Goal: Register for event/course

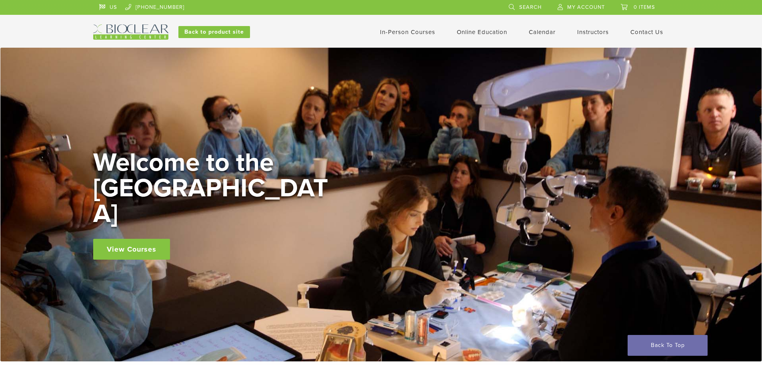
click at [433, 35] on link "In-Person Courses" at bounding box center [407, 31] width 55 height 7
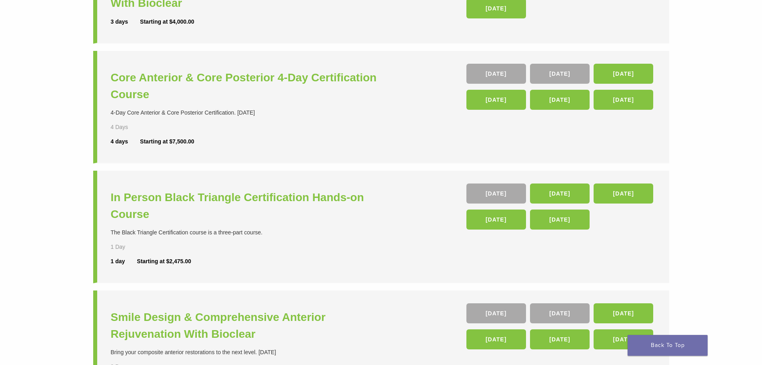
scroll to position [280, 0]
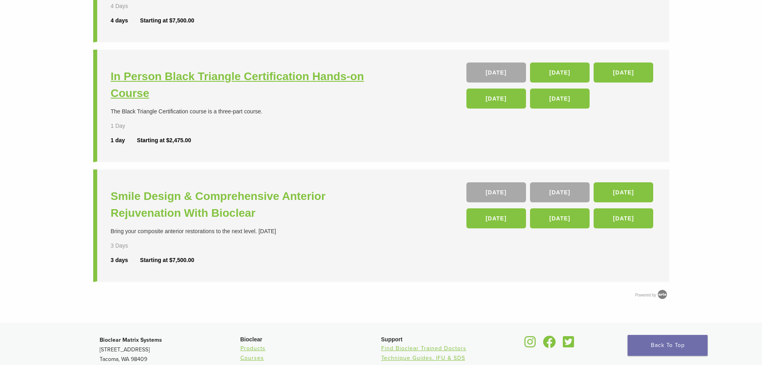
click at [240, 75] on h3 "In Person Black Triangle Certification Hands-on Course" at bounding box center [247, 85] width 273 height 34
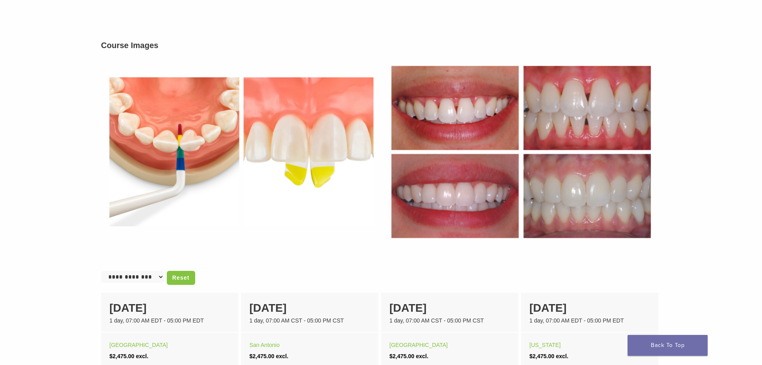
scroll to position [400, 0]
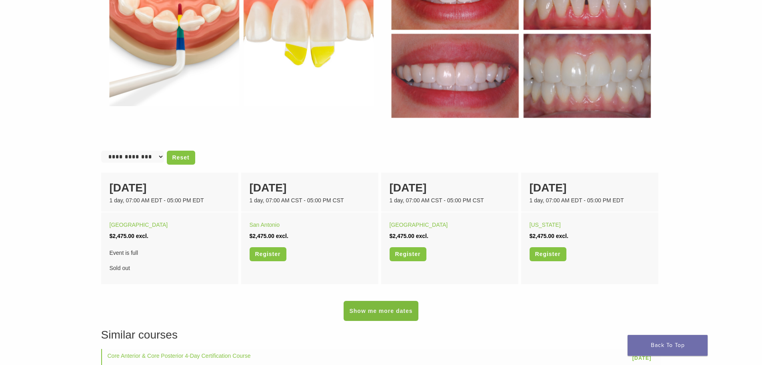
click at [373, 304] on link "Show me more dates" at bounding box center [381, 311] width 74 height 20
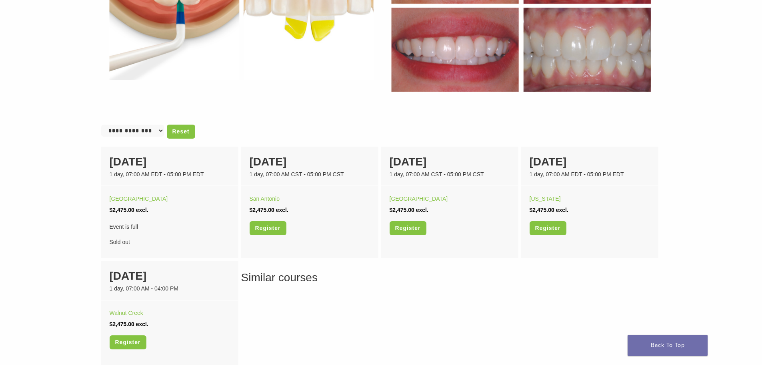
scroll to position [440, 0]
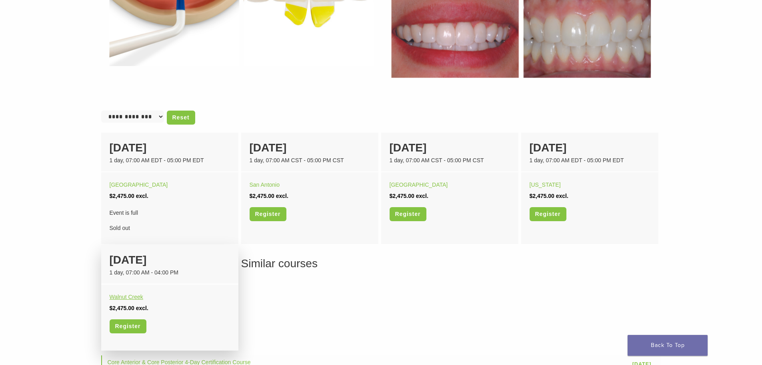
click at [122, 299] on link "Walnut Creek" at bounding box center [127, 296] width 34 height 6
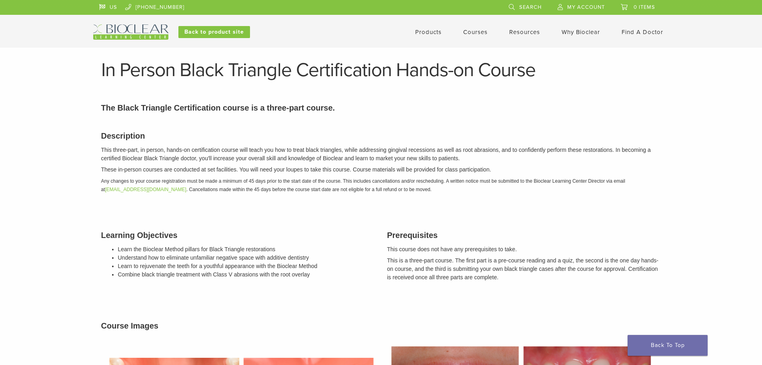
scroll to position [440, 0]
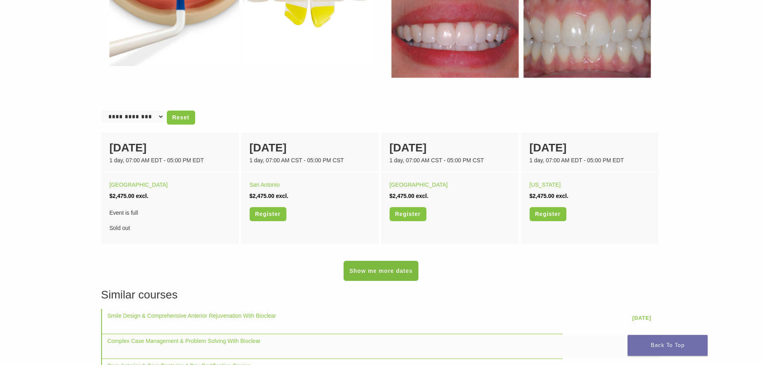
click at [387, 272] on link "Show me more dates" at bounding box center [381, 271] width 74 height 20
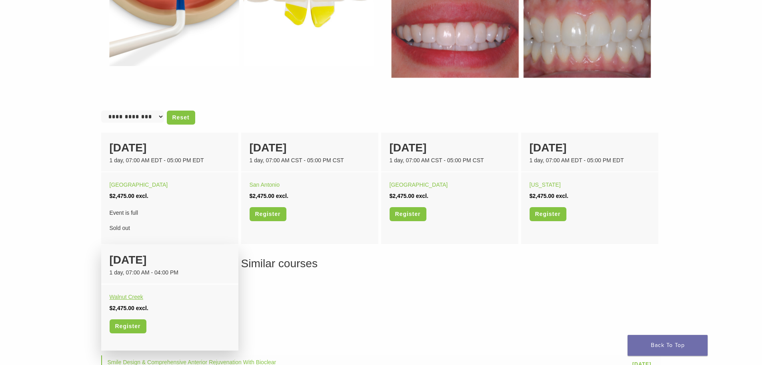
click at [126, 299] on link "Walnut Creek" at bounding box center [127, 296] width 34 height 6
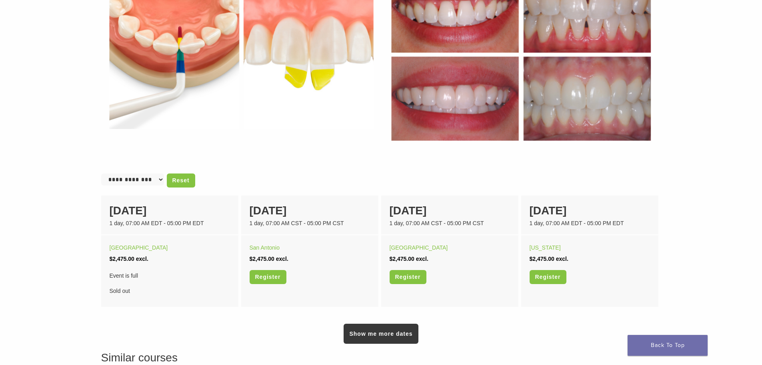
scroll to position [280, 0]
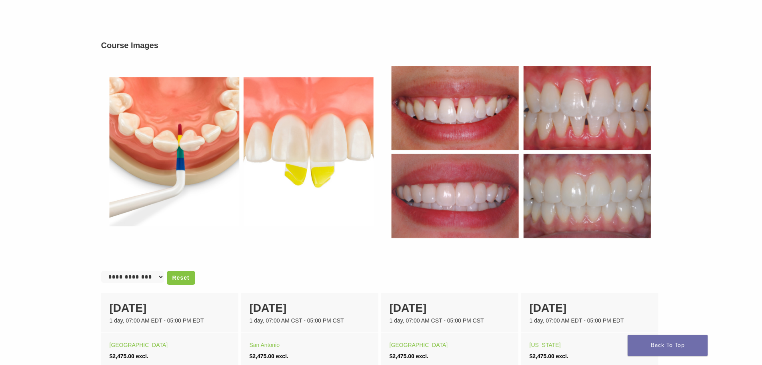
click at [137, 276] on select "**********" at bounding box center [132, 277] width 63 height 12
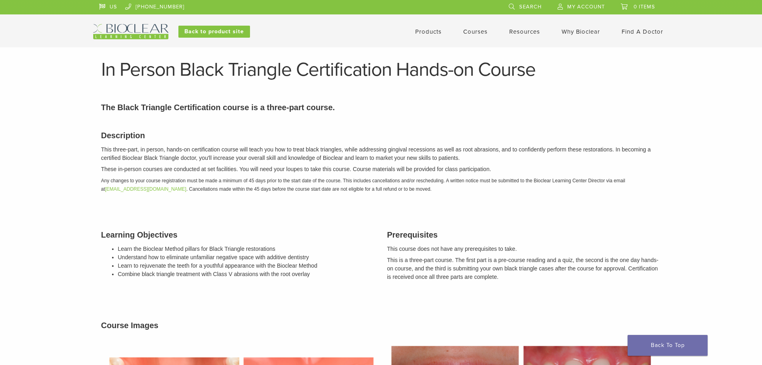
scroll to position [0, 0]
click at [648, 33] on link "Find A Doctor" at bounding box center [643, 31] width 42 height 7
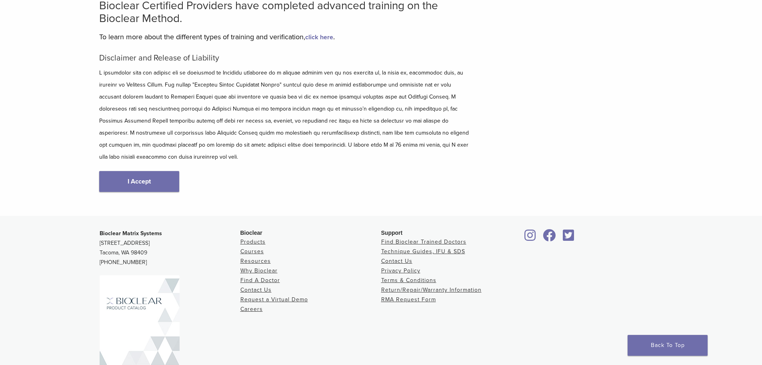
scroll to position [80, 0]
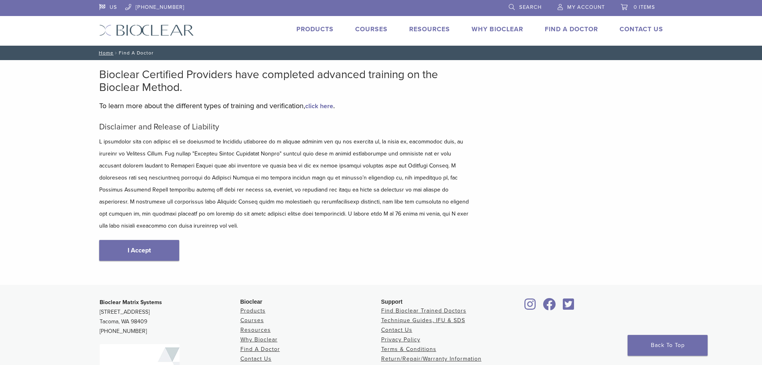
click at [315, 28] on link "Products" at bounding box center [315, 29] width 37 height 8
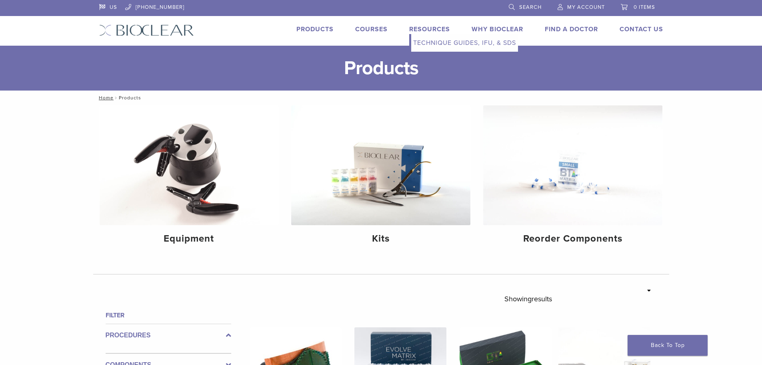
click at [436, 29] on link "Resources" at bounding box center [429, 29] width 41 height 8
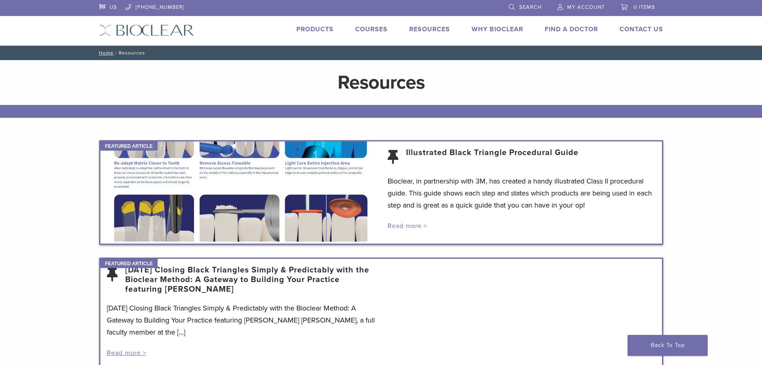
click at [413, 227] on link "Read more >" at bounding box center [408, 226] width 40 height 8
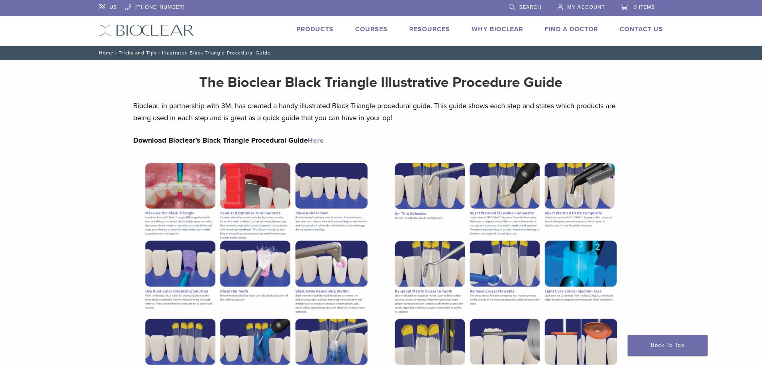
click at [317, 140] on link "Here" at bounding box center [316, 140] width 16 height 8
